Goal: Task Accomplishment & Management: Complete application form

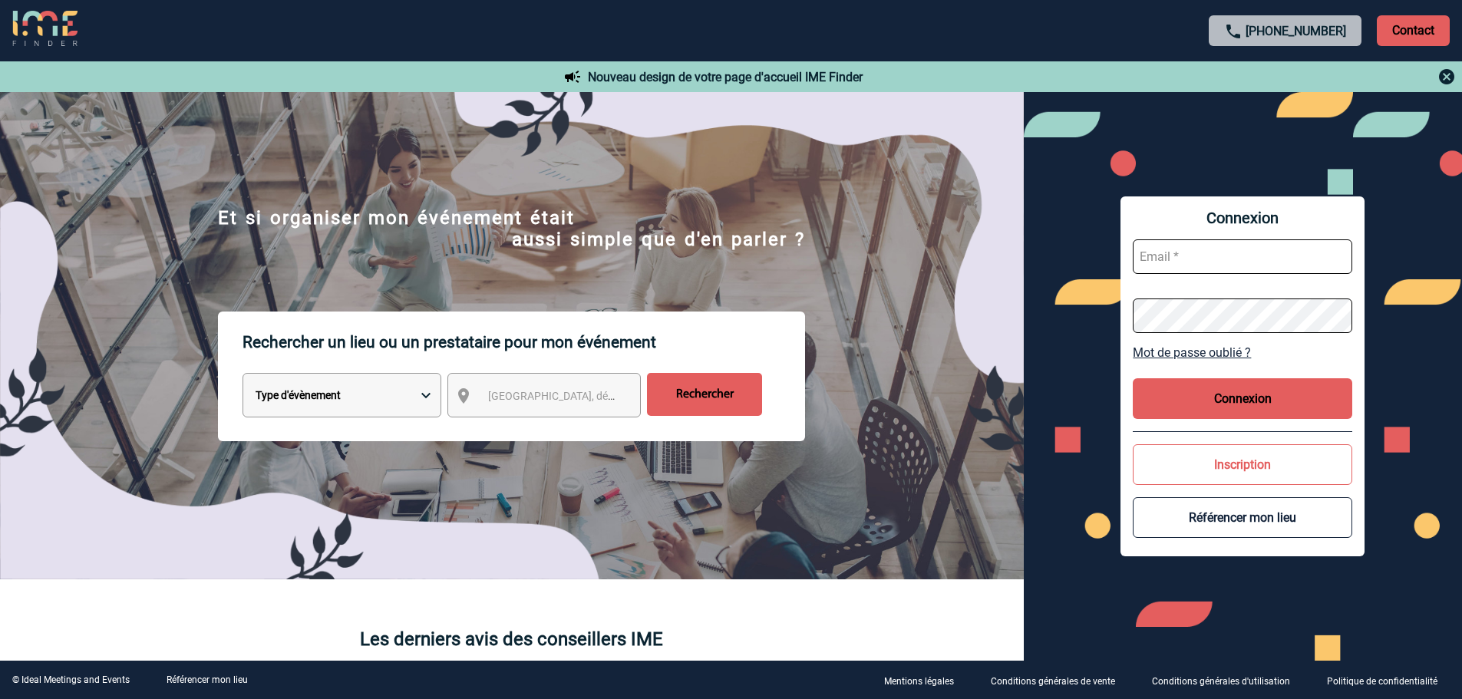
type input "[EMAIL_ADDRESS][DOMAIN_NAME]"
click at [1274, 397] on button "Connexion" at bounding box center [1243, 398] width 220 height 41
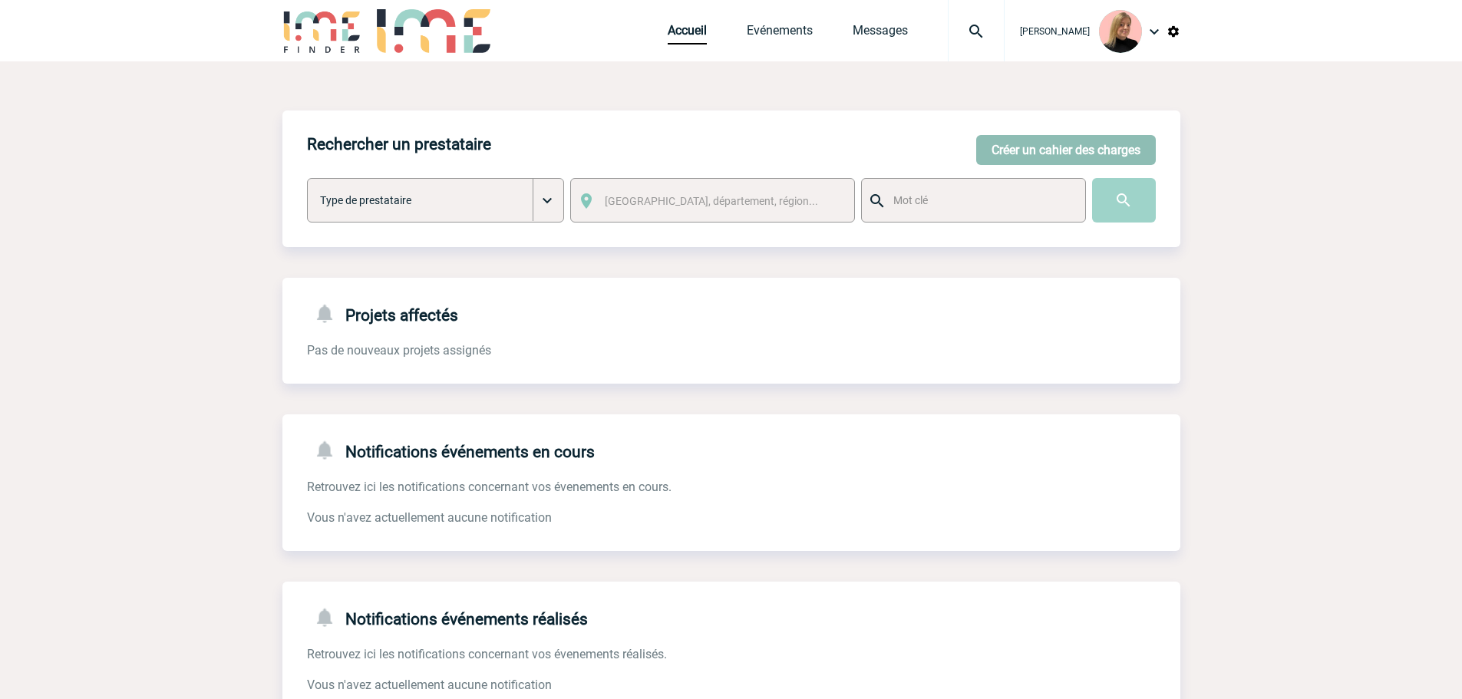
click at [996, 150] on button "Créer un cahier des charges" at bounding box center [1066, 150] width 180 height 30
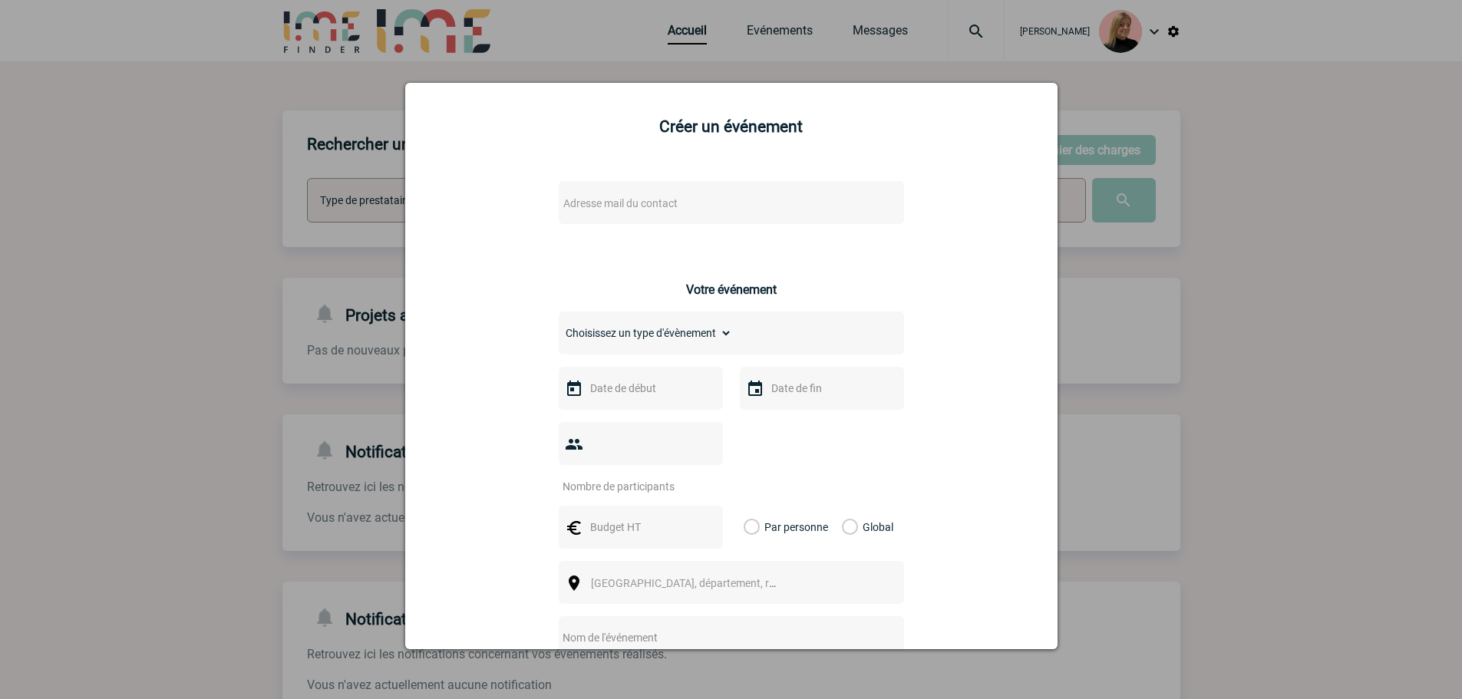
click at [610, 213] on span "Adresse mail du contact" at bounding box center [691, 203] width 269 height 21
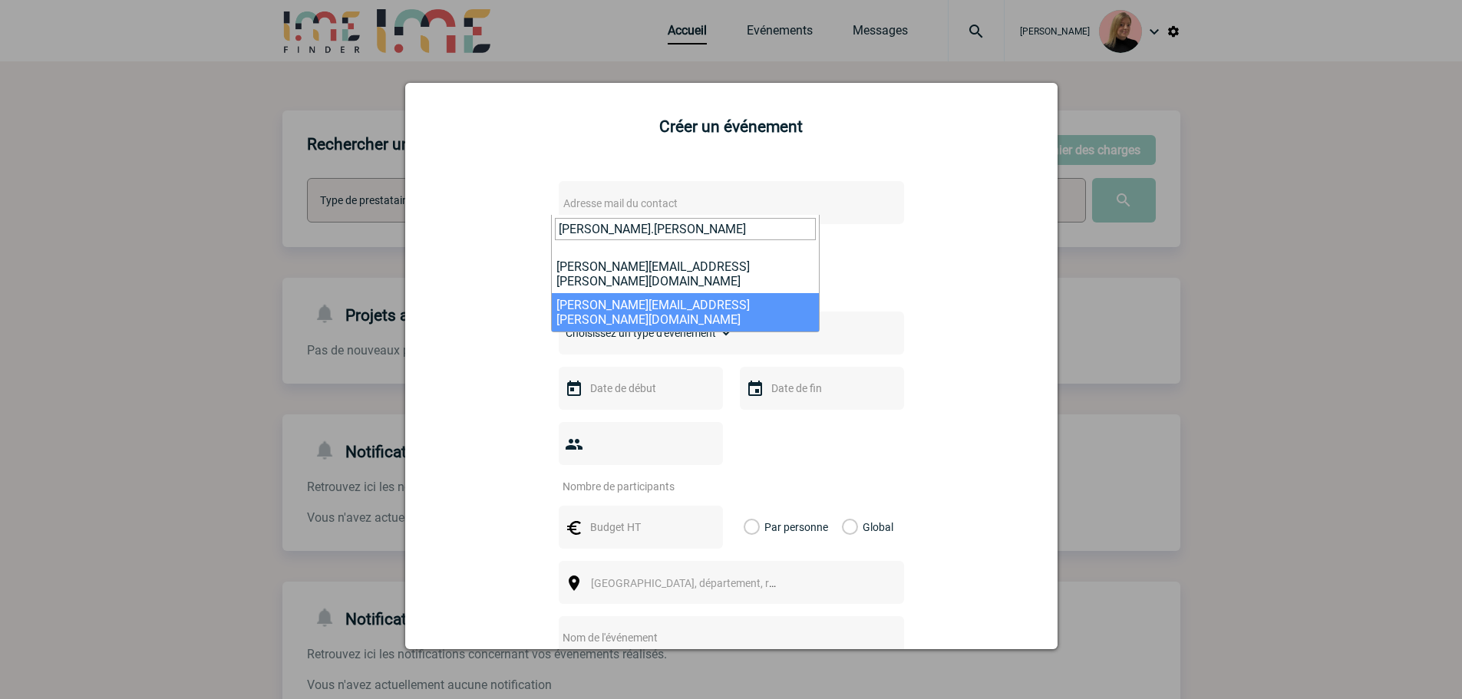
type input "[PERSON_NAME].[PERSON_NAME]"
select select "128325"
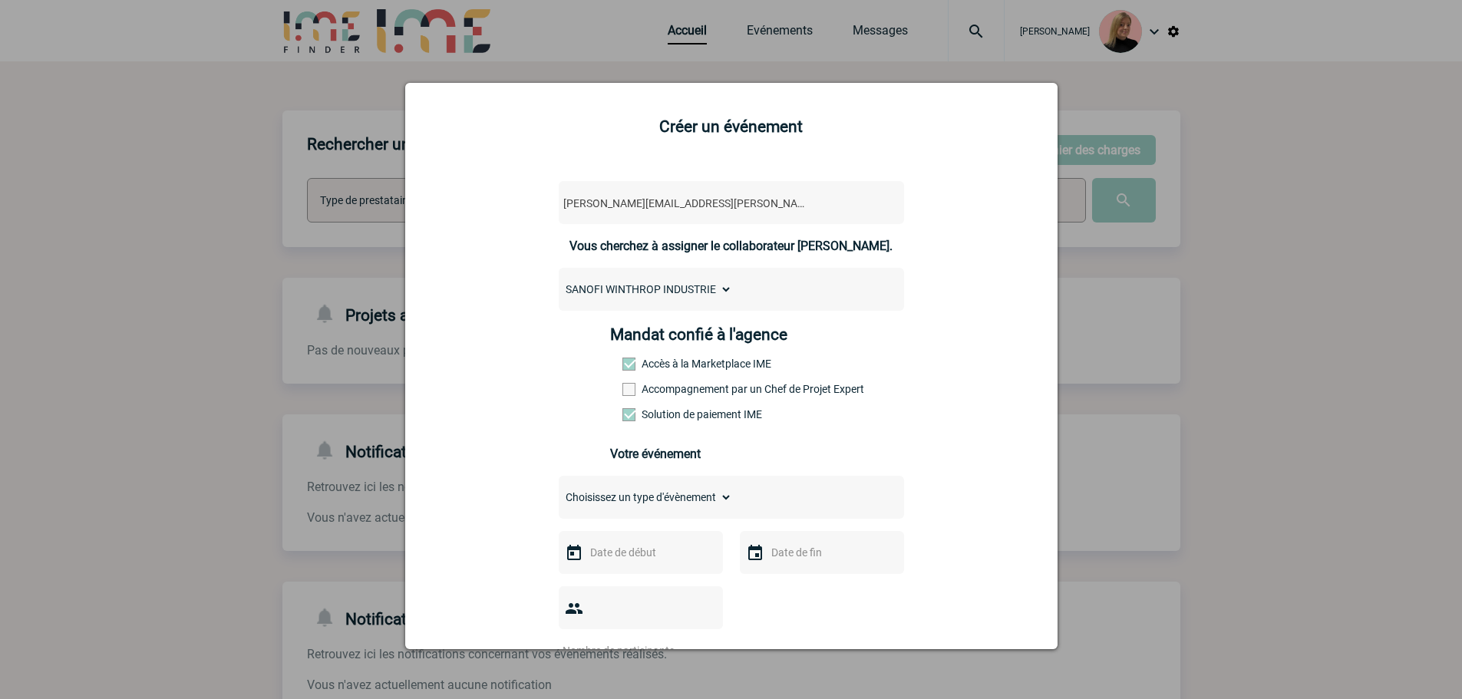
click at [667, 382] on div "Mandat confié à l'agence Accès à la Marketplace IME Accompagnement par un Chef …" at bounding box center [731, 378] width 242 height 107
click at [666, 391] on label "Accompagnement par un Chef de Projet Expert" at bounding box center [657, 389] width 68 height 12
click at [0, 0] on input "Accompagnement par un Chef de Projet Expert" at bounding box center [0, 0] width 0 height 0
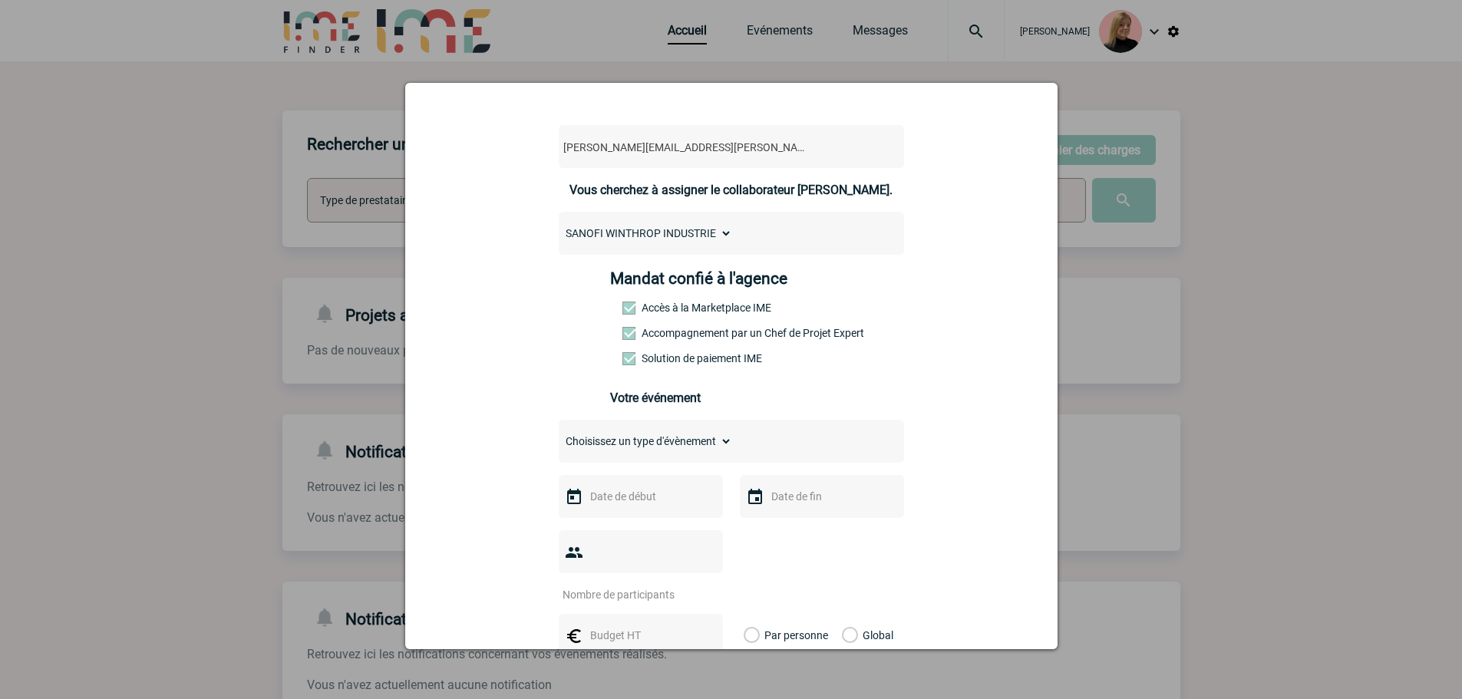
scroll to position [154, 0]
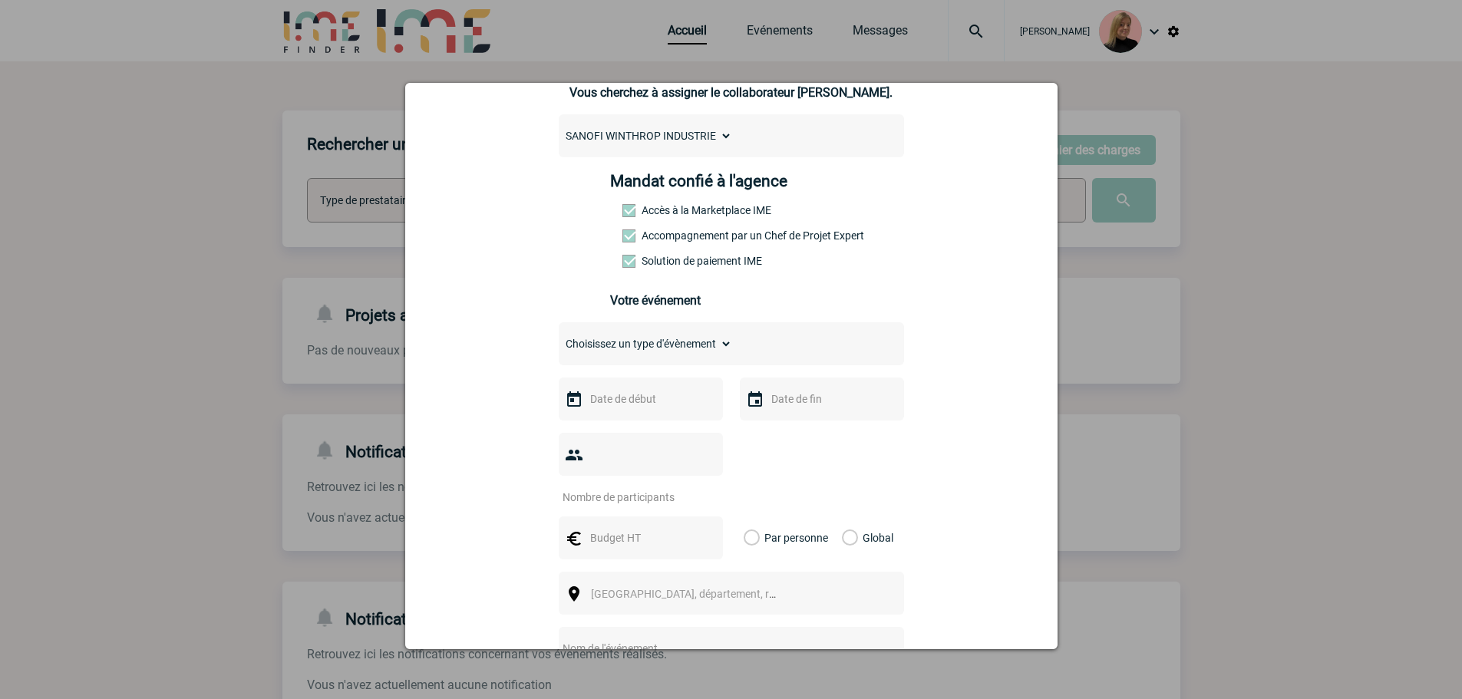
click at [642, 335] on div "Choisissez un type d'évènement Séminaire avec nuitée Séminaire sans nuitée Repa…" at bounding box center [731, 343] width 345 height 43
click at [642, 341] on select "Choisissez un type d'évènement Séminaire avec nuitée Séminaire sans nuitée Repa…" at bounding box center [645, 343] width 173 height 21
select select "9"
click at [559, 337] on select "Choisissez un type d'évènement Séminaire avec nuitée Séminaire sans nuitée Repa…" at bounding box center [645, 343] width 173 height 21
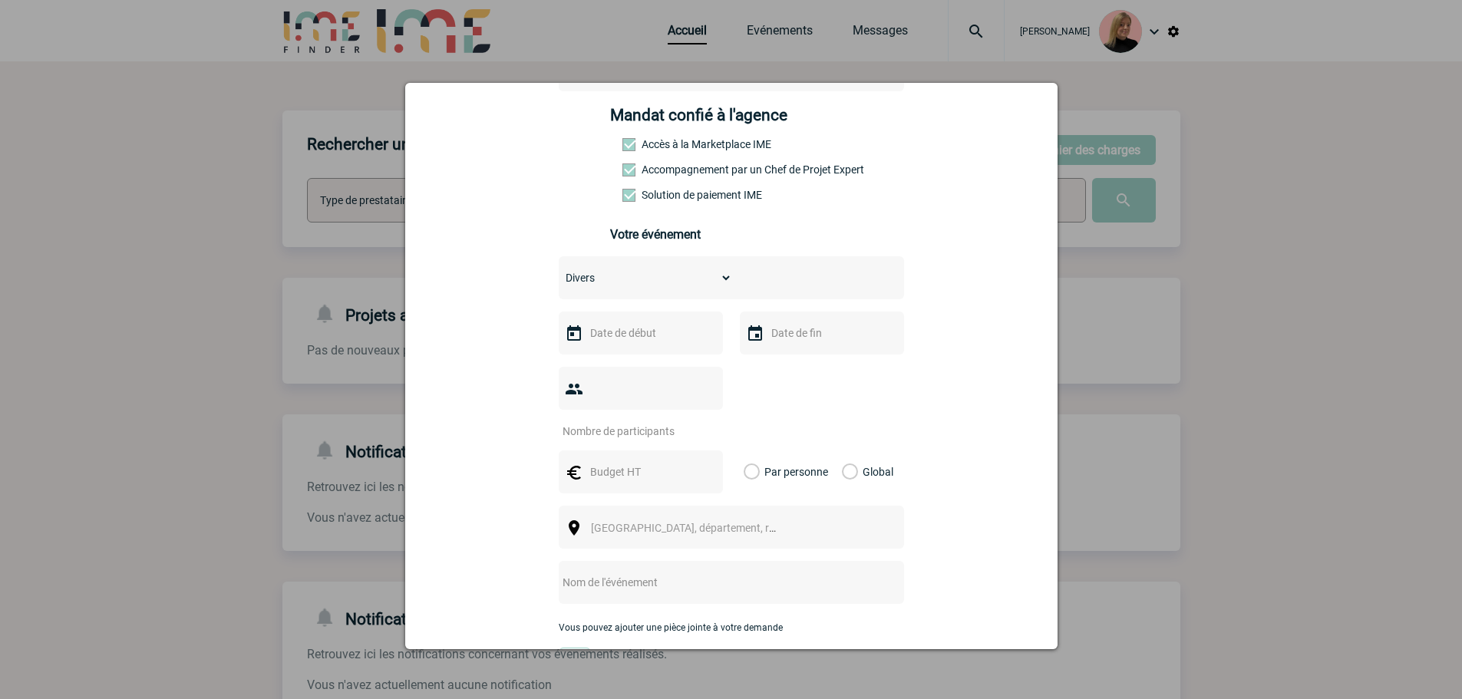
scroll to position [307, 0]
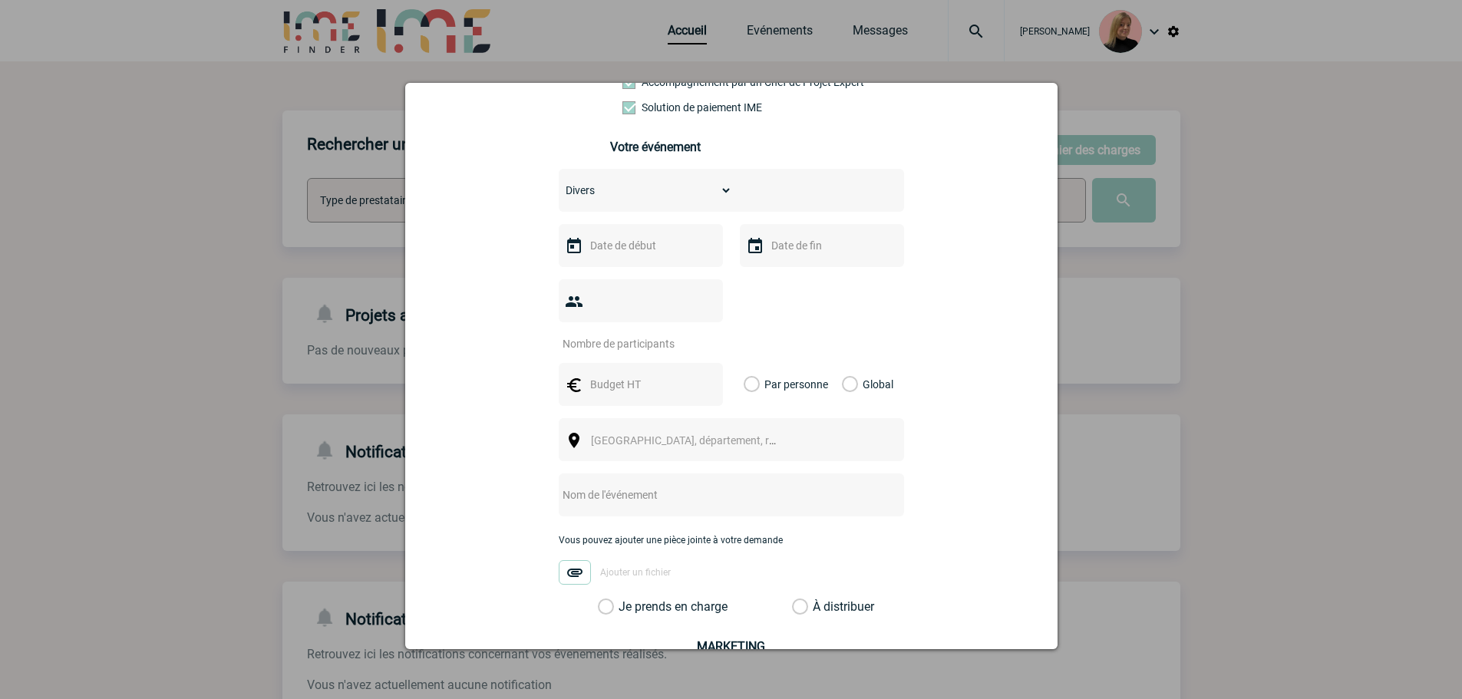
click at [642, 334] on input "number" at bounding box center [631, 344] width 144 height 20
click at [637, 253] on input "text" at bounding box center [639, 246] width 106 height 20
click at [781, 276] on span "Suivant" at bounding box center [780, 276] width 12 height 12
click at [780, 276] on span "Suivant" at bounding box center [780, 276] width 12 height 12
click at [655, 389] on link "17" at bounding box center [658, 395] width 28 height 28
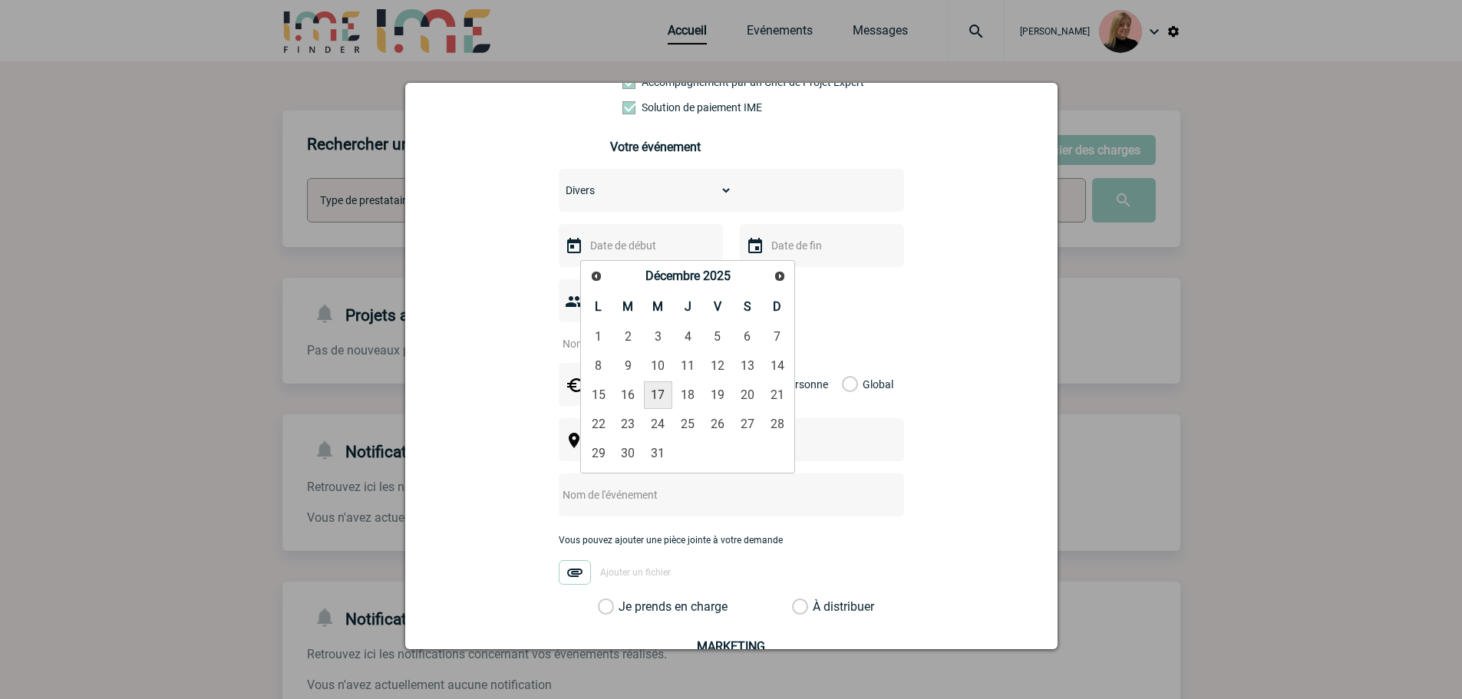
type input "[DATE]"
click at [649, 334] on input "number" at bounding box center [631, 344] width 144 height 20
type input "20"
click at [870, 363] on div "Global" at bounding box center [865, 384] width 51 height 43
click at [842, 363] on label "Global" at bounding box center [847, 384] width 10 height 43
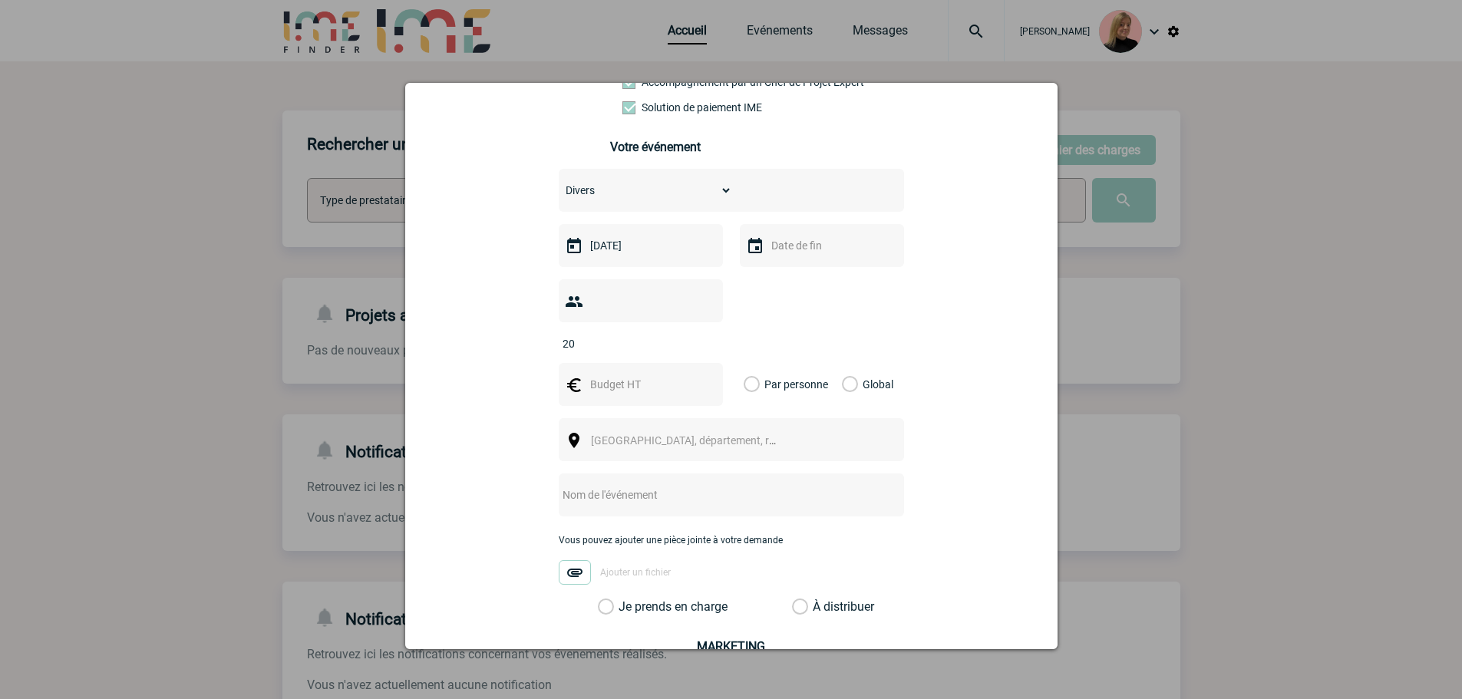
click at [0, 0] on input "Global" at bounding box center [0, 0] width 0 height 0
click at [589, 375] on input "text" at bounding box center [639, 385] width 106 height 20
type input "3000"
click at [597, 434] on span "[GEOGRAPHIC_DATA], département, région..." at bounding box center [697, 440] width 213 height 12
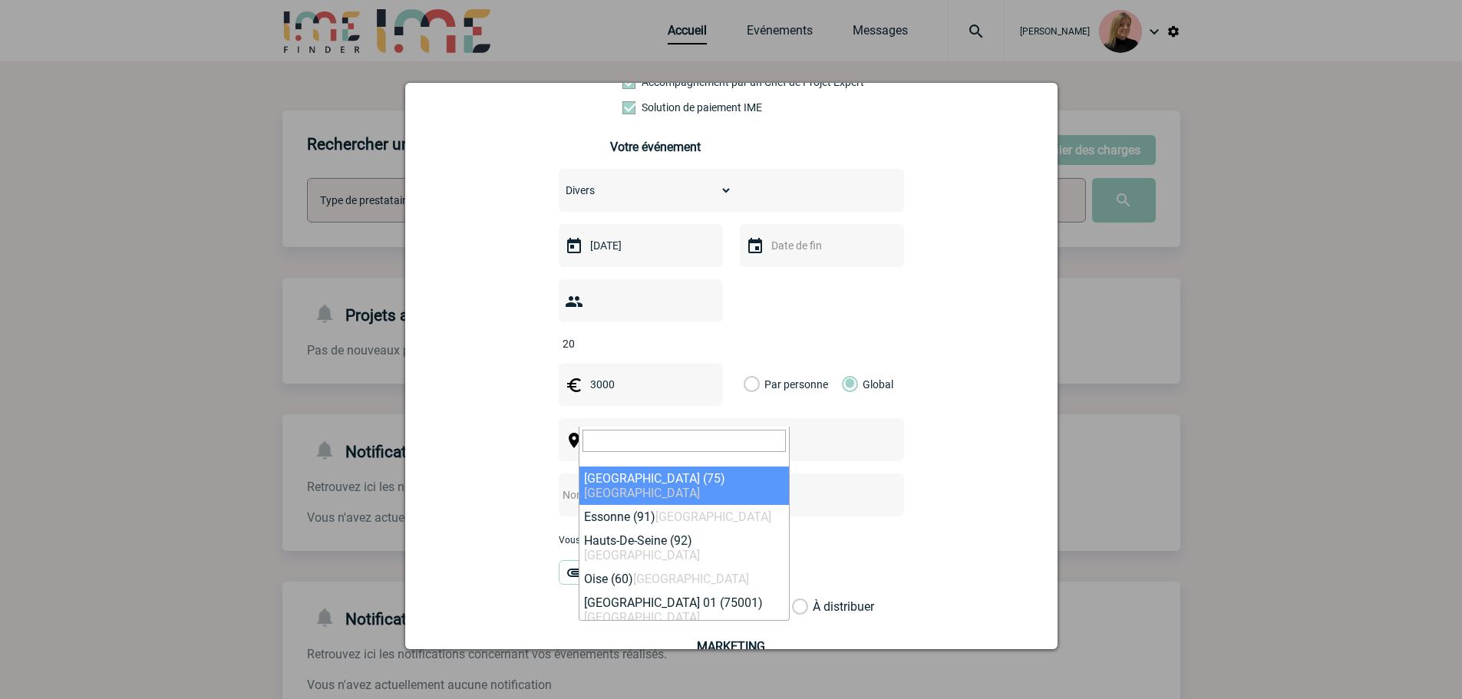
click at [600, 430] on span "[GEOGRAPHIC_DATA], département, région..." at bounding box center [690, 440] width 211 height 21
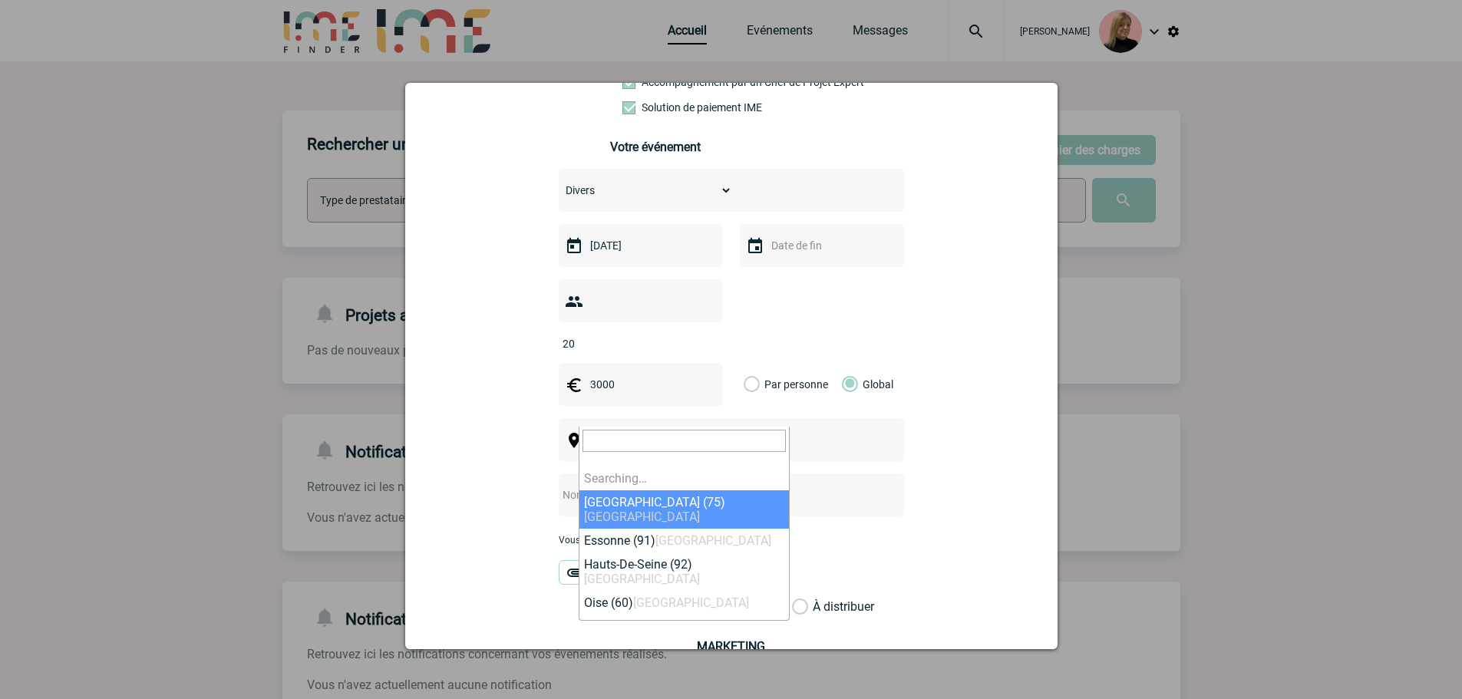
click at [609, 434] on span "[GEOGRAPHIC_DATA], département, région..." at bounding box center [697, 440] width 213 height 12
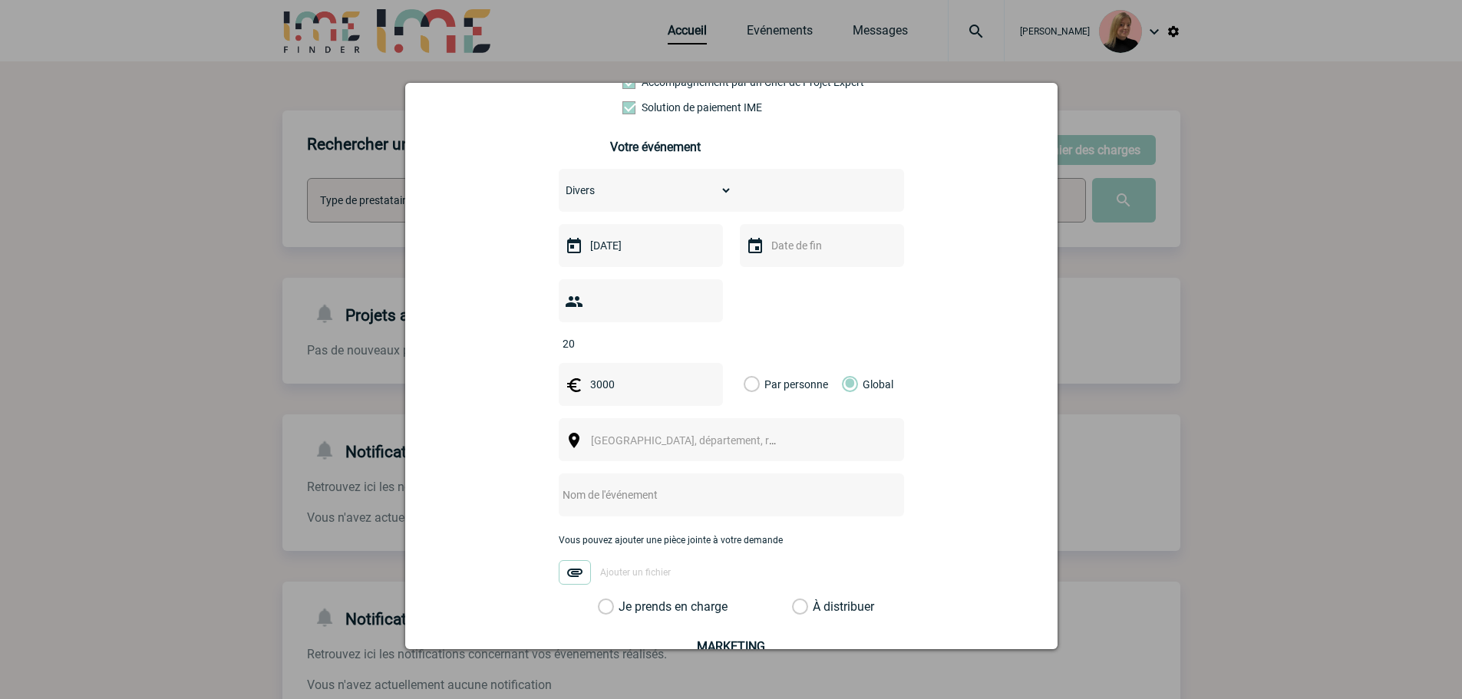
click at [564, 485] on input "text" at bounding box center [711, 495] width 305 height 20
click at [597, 485] on input "text" at bounding box center [711, 495] width 305 height 20
paste input "Pavillon Ledoyen"
type input "Pavillon Ledoyen"
click at [609, 434] on span "[GEOGRAPHIC_DATA], département, région..." at bounding box center [697, 440] width 213 height 12
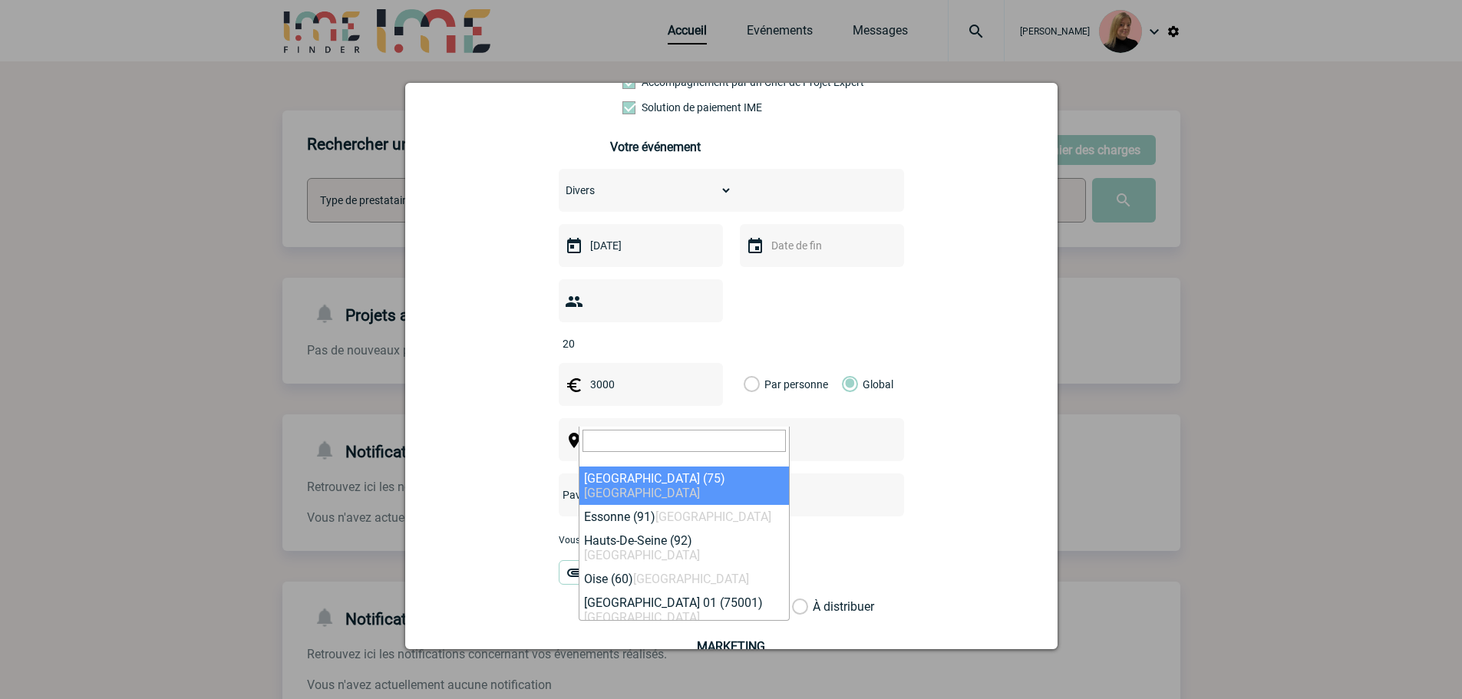
select select "3"
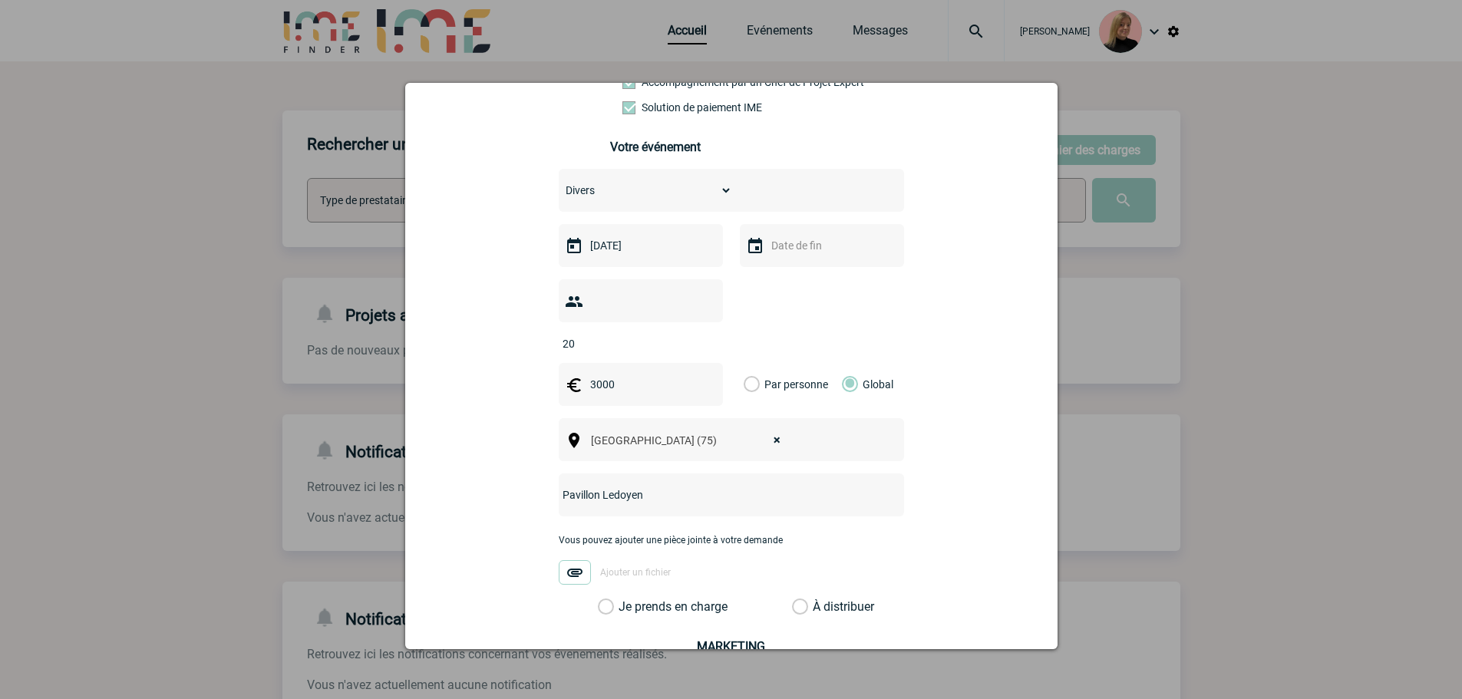
click at [624, 599] on label "Je prends en charge" at bounding box center [611, 606] width 26 height 15
click at [0, 0] on input "Je prends en charge" at bounding box center [0, 0] width 0 height 0
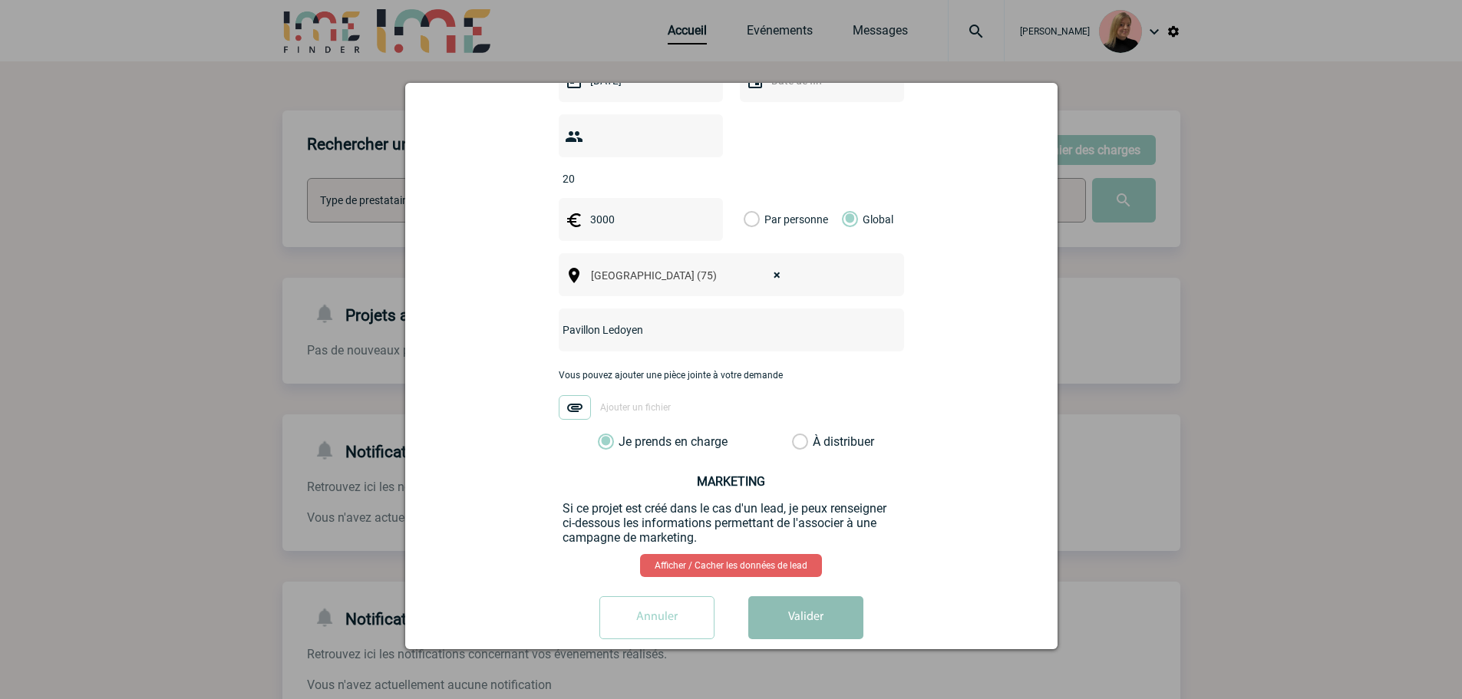
click at [789, 596] on button "Valider" at bounding box center [805, 617] width 115 height 43
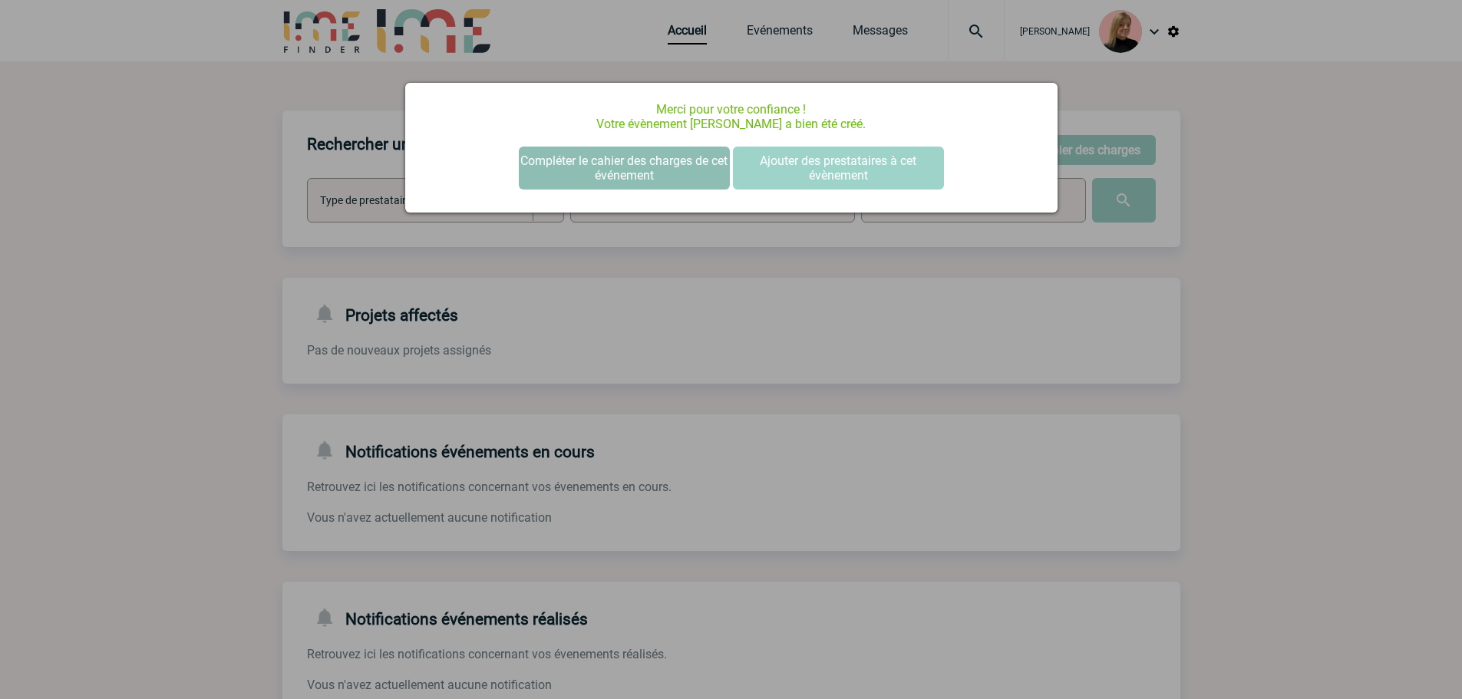
click at [675, 172] on button "Compléter le cahier des charges de cet événement" at bounding box center [624, 168] width 211 height 43
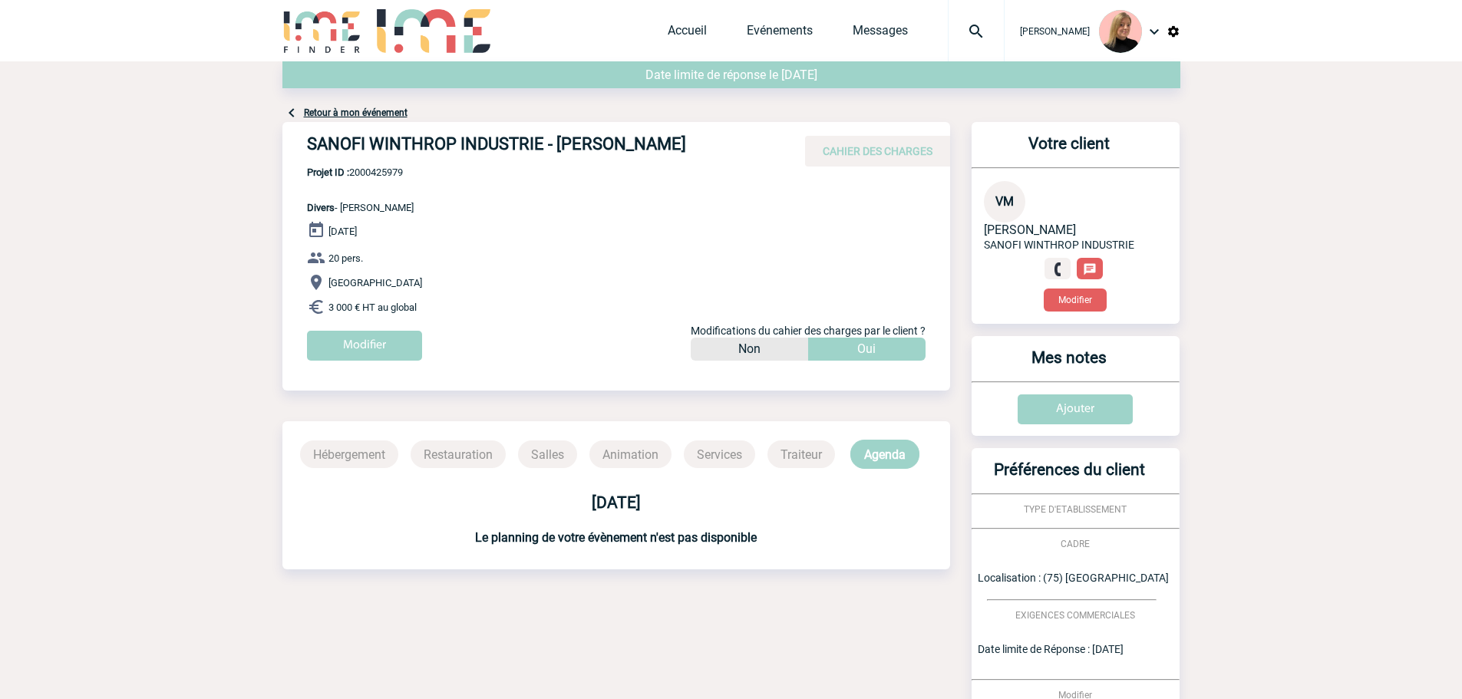
click at [399, 173] on span "Projet ID : 2000425979" at bounding box center [360, 173] width 107 height 12
copy span "2000425979"
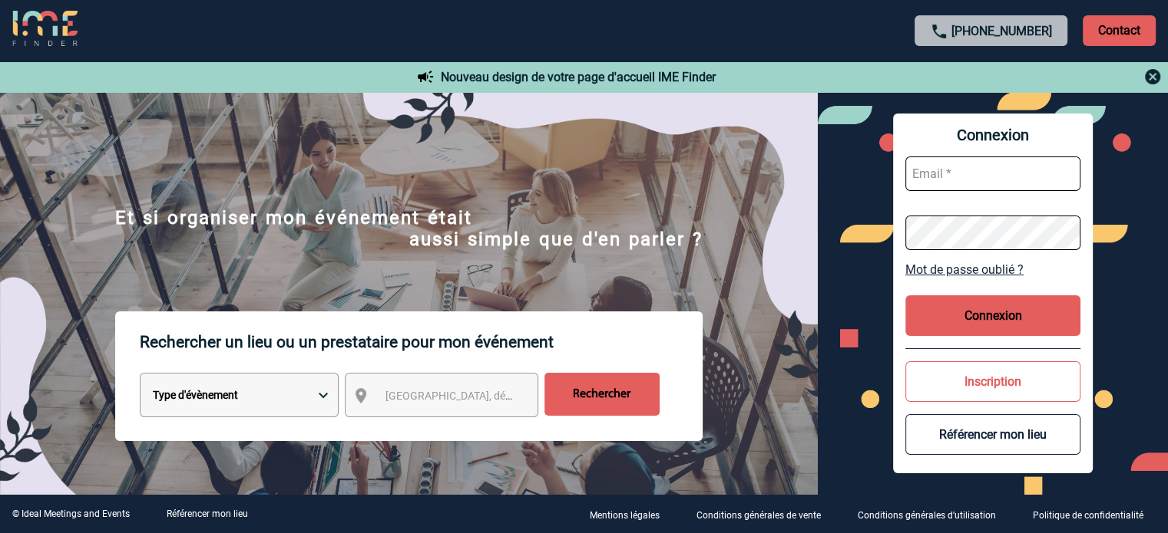
type input "[EMAIL_ADDRESS][DOMAIN_NAME]"
click at [976, 304] on button "Connexion" at bounding box center [992, 316] width 175 height 41
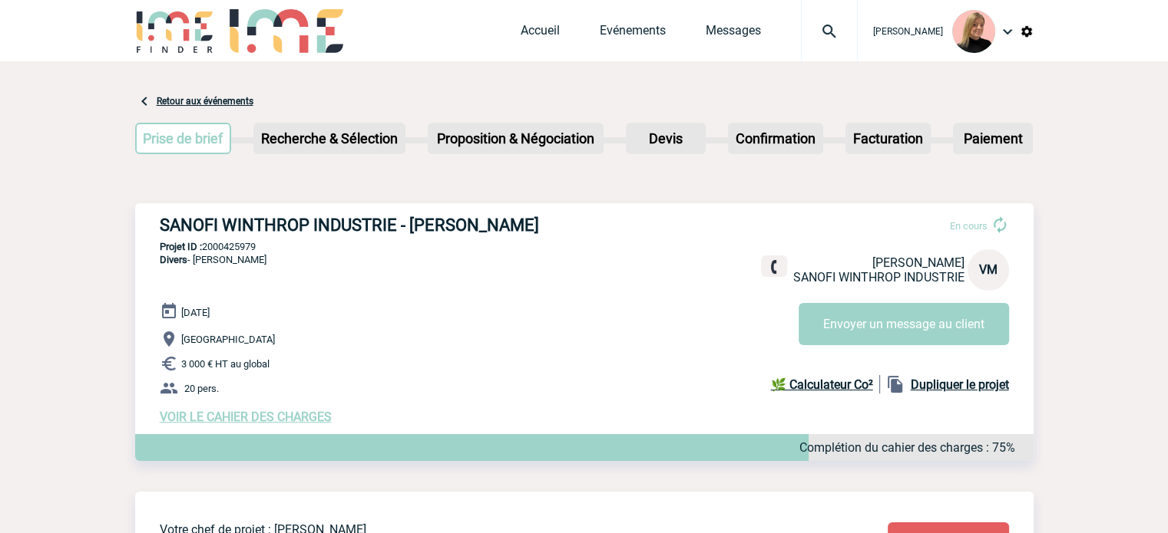
drag, startPoint x: 158, startPoint y: 225, endPoint x: 639, endPoint y: 221, distance: 480.5
click at [639, 221] on div "SANOFI WINTHROP INDUSTRIE - [PERSON_NAME] En cours [PERSON_NAME] SANOFI WINTHRO…" at bounding box center [584, 319] width 898 height 233
copy h3 "SANOFI WINTHROP INDUSTRIE - [PERSON_NAME]"
